Goal: Information Seeking & Learning: Learn about a topic

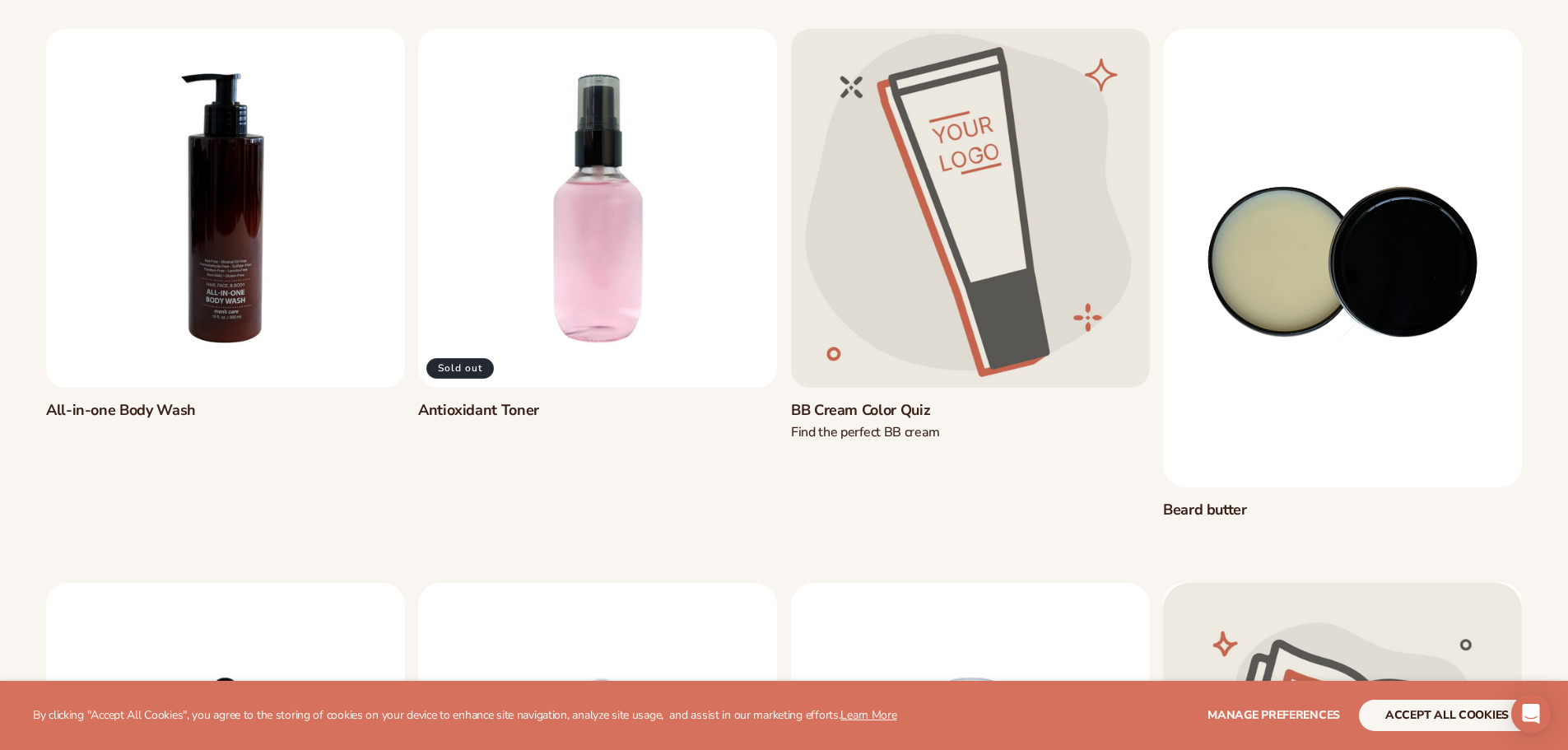
scroll to position [247, 0]
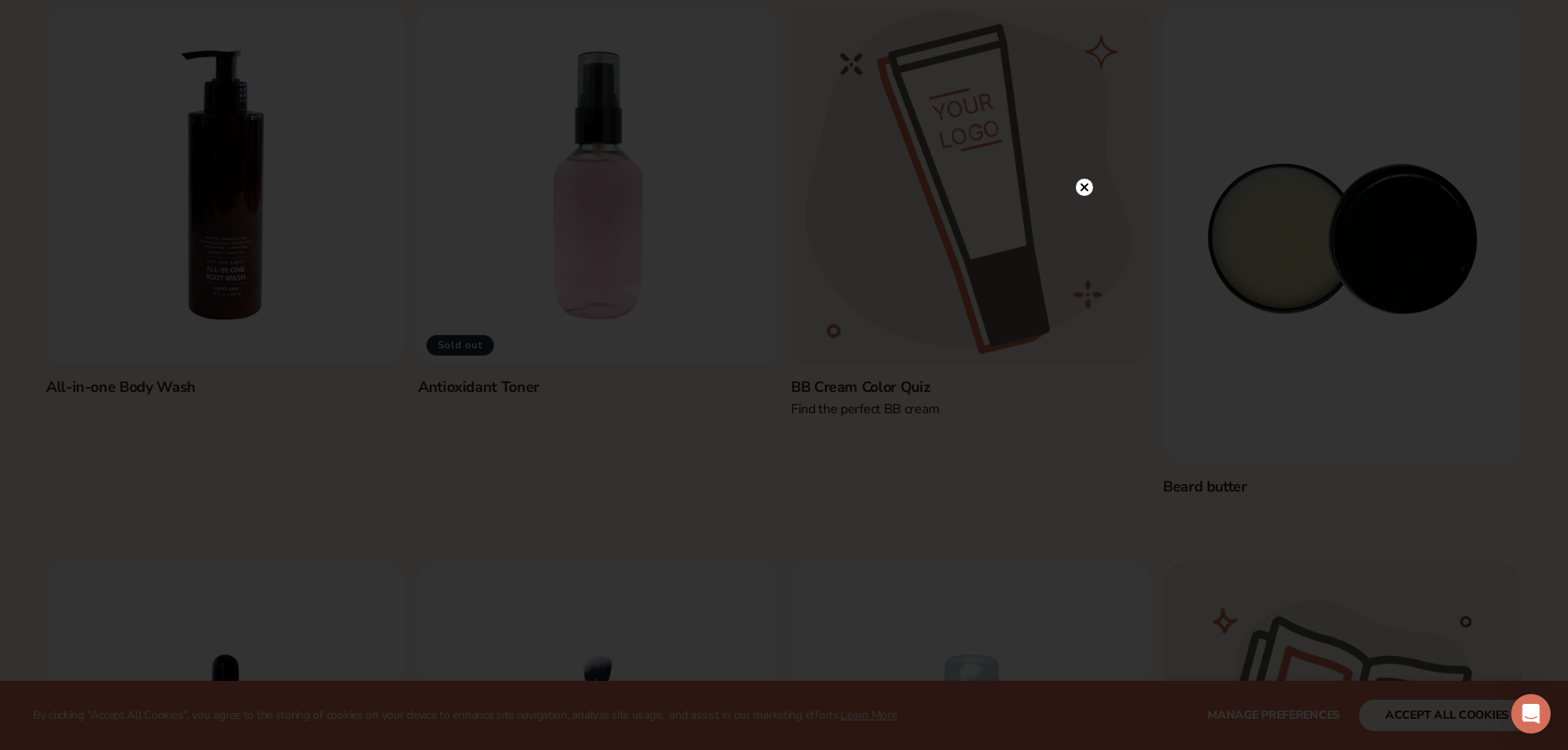
click at [1082, 184] on circle at bounding box center [1085, 188] width 18 height 18
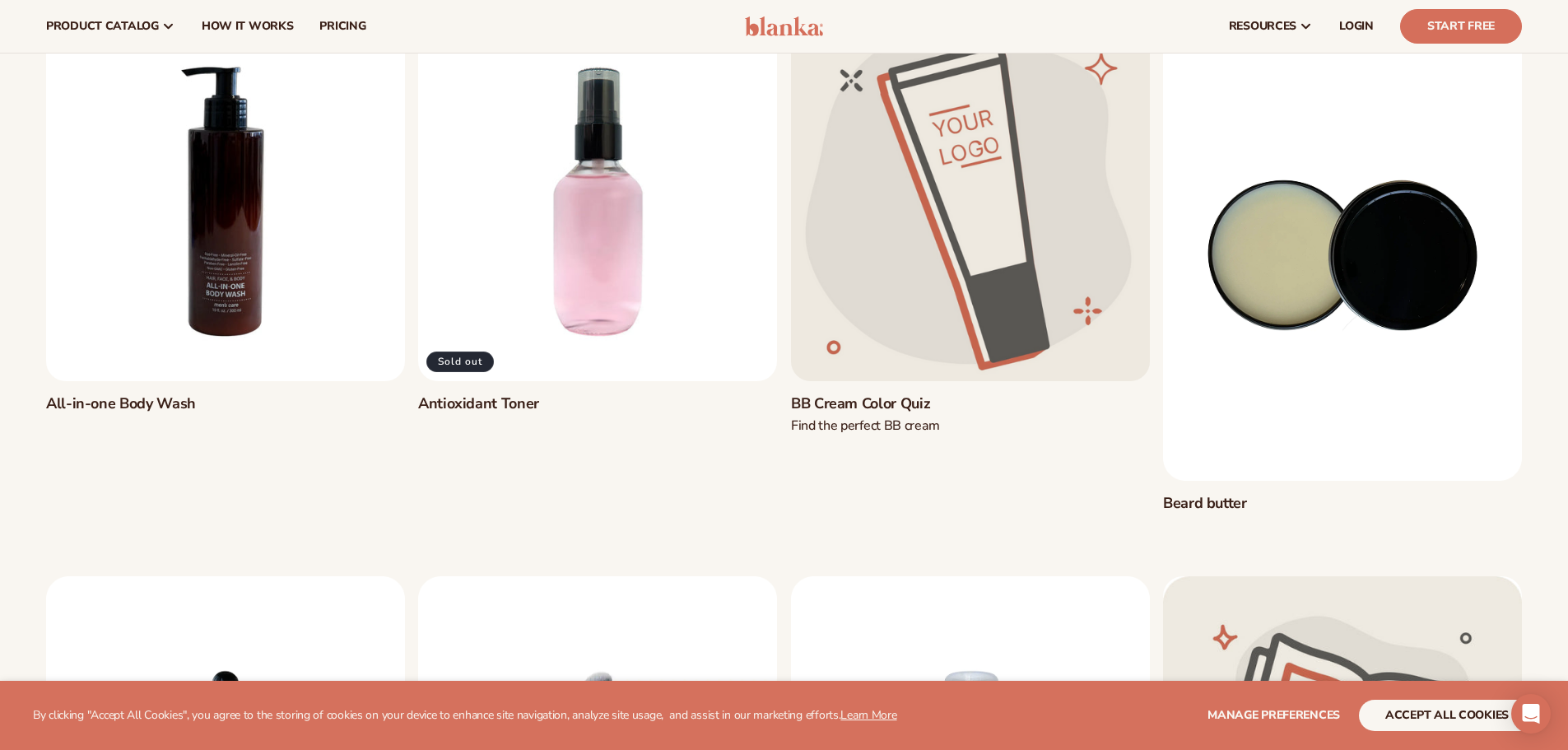
scroll to position [0, 0]
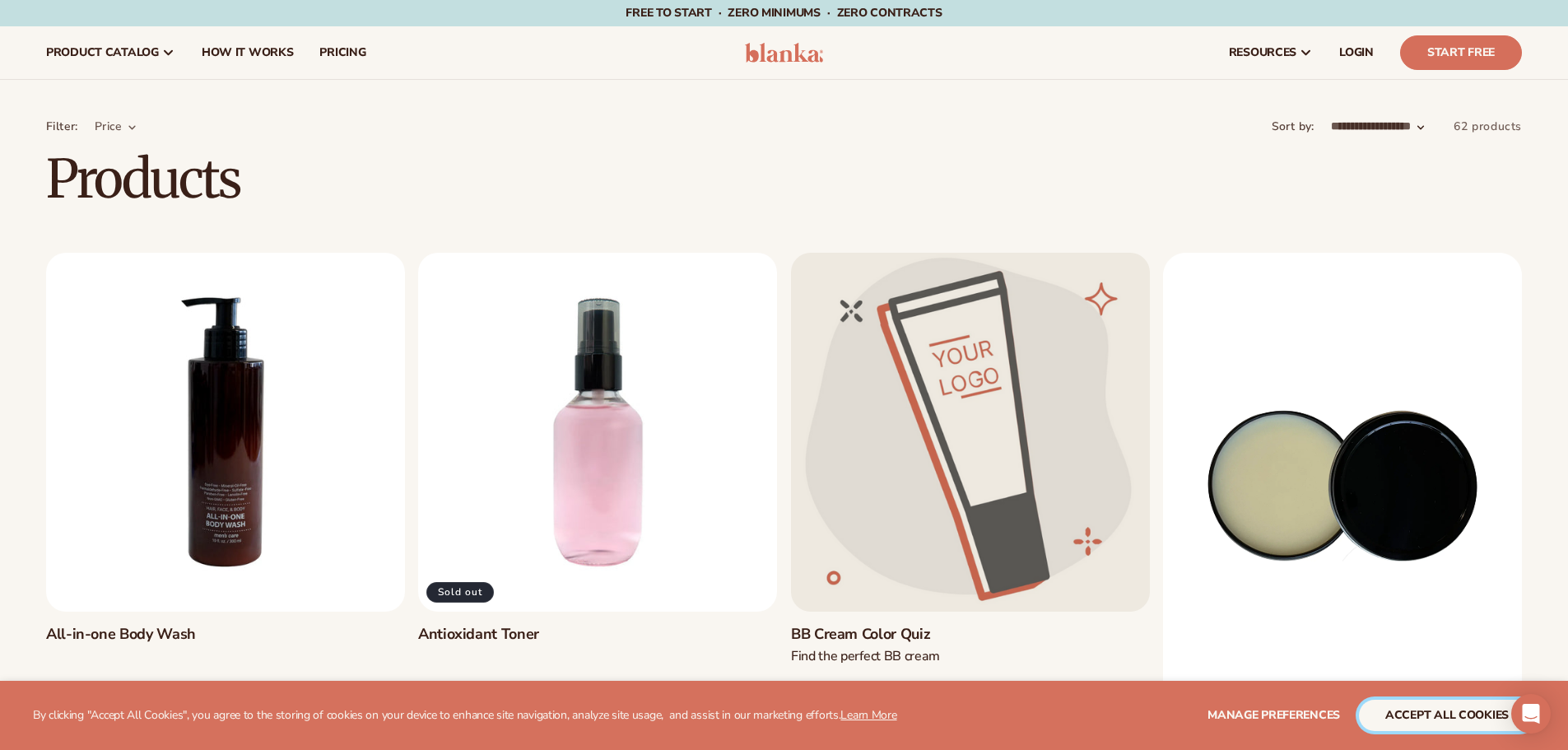
click at [1443, 719] on button "accept all cookies" at bounding box center [1447, 716] width 176 height 31
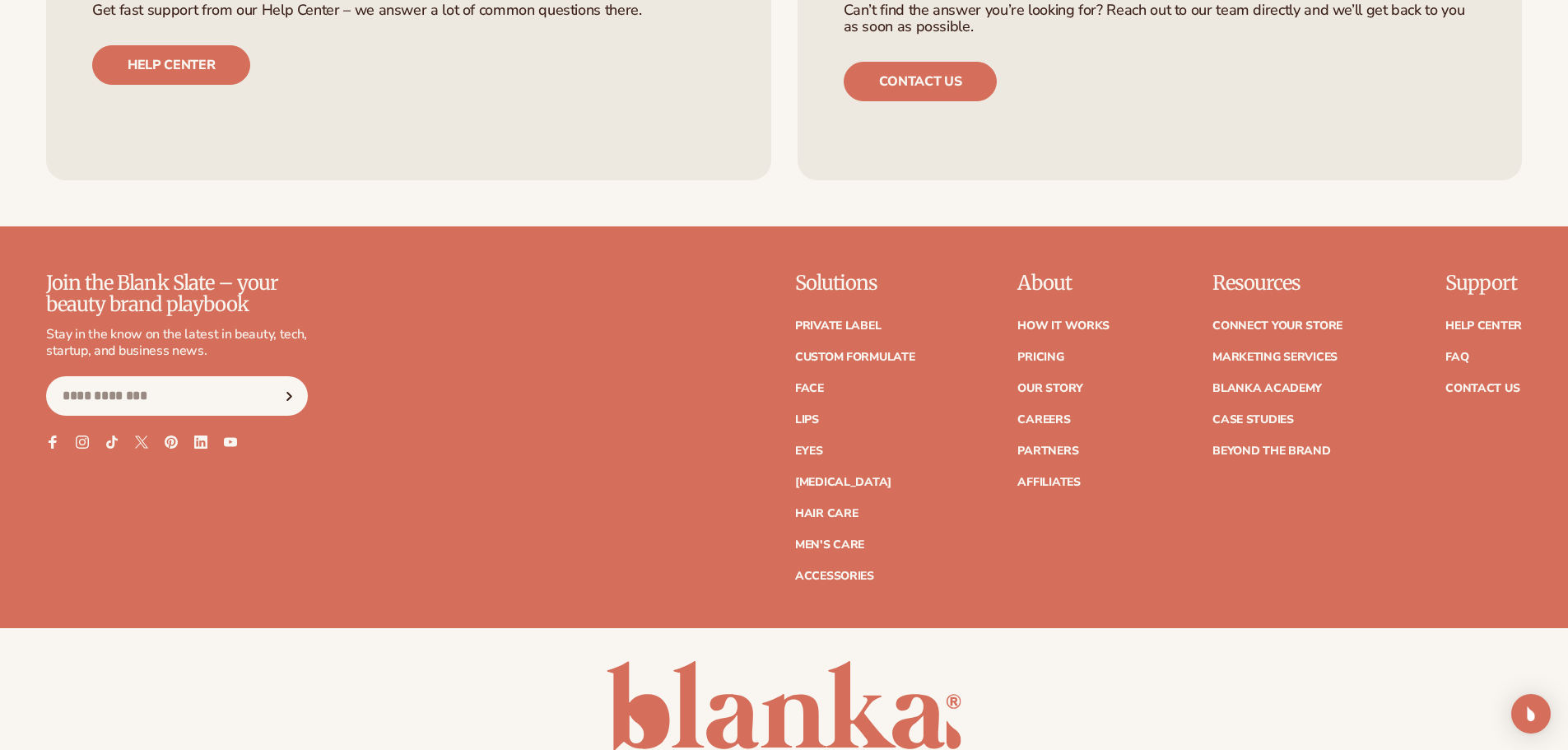
scroll to position [7413, 0]
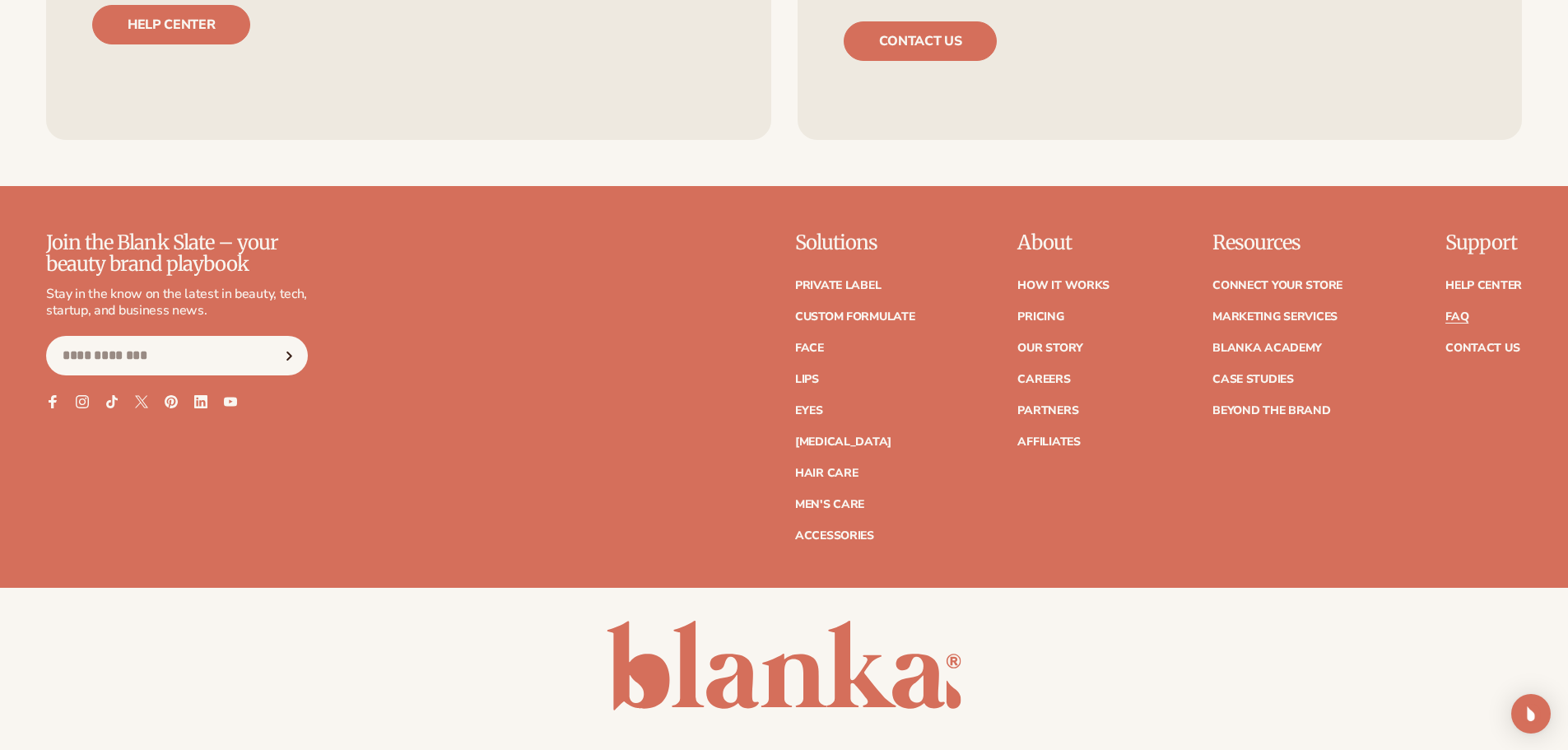
click at [1456, 315] on link "FAQ" at bounding box center [1457, 317] width 23 height 12
